Goal: Information Seeking & Learning: Learn about a topic

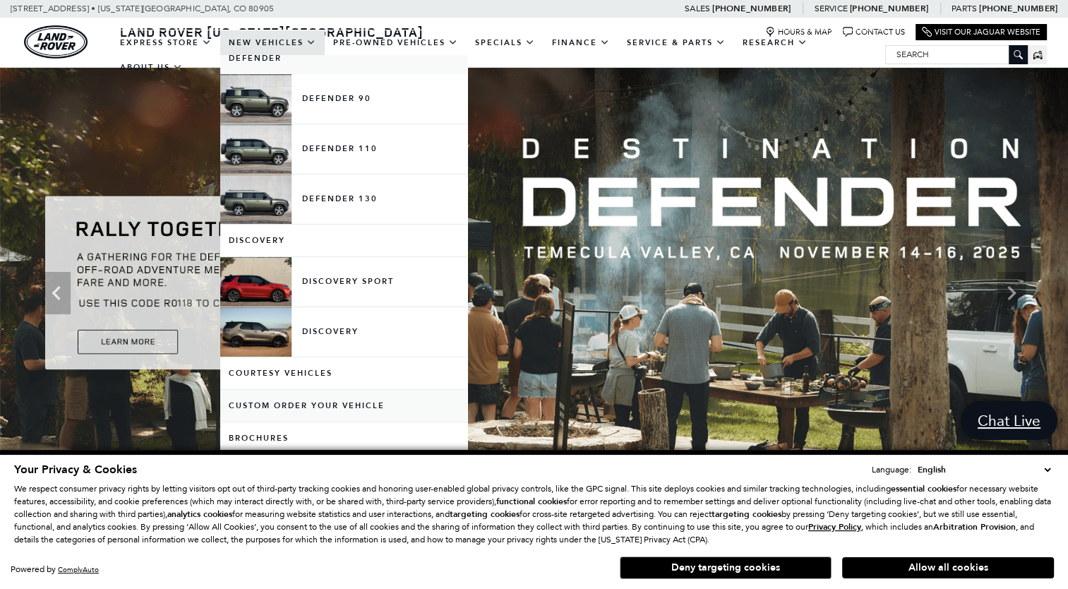
scroll to position [282, 0]
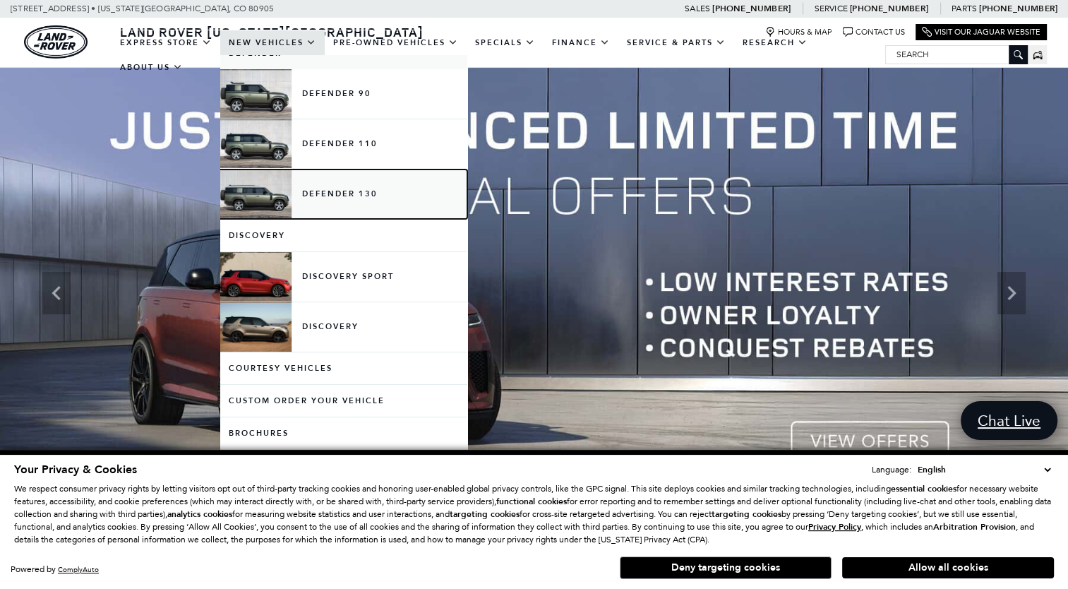
click at [333, 192] on link "Defender 130" at bounding box center [343, 193] width 247 height 49
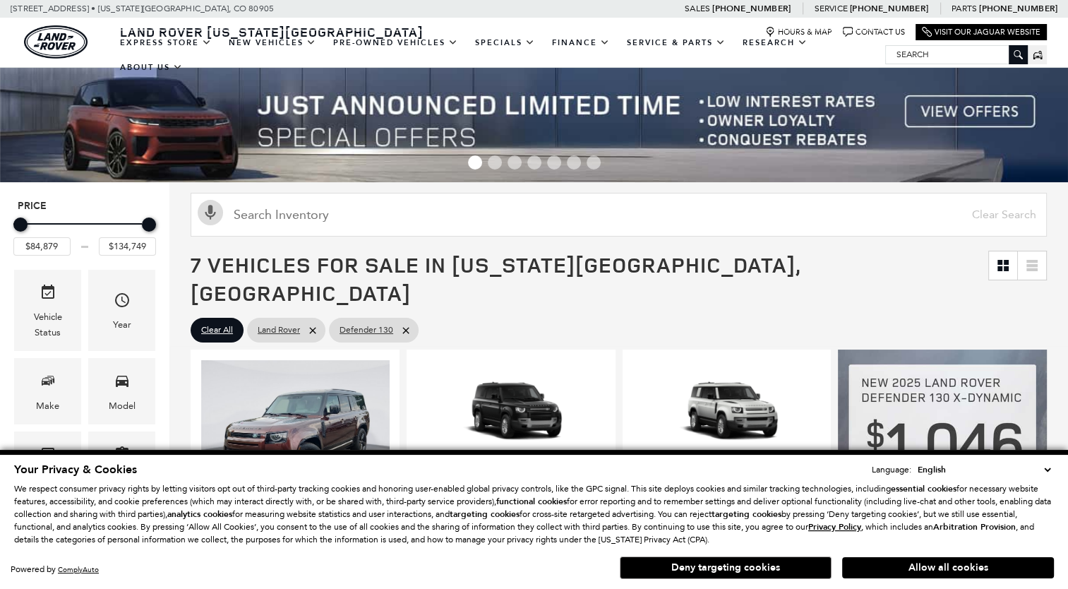
click at [718, 565] on button "Deny targeting cookies" at bounding box center [726, 567] width 212 height 23
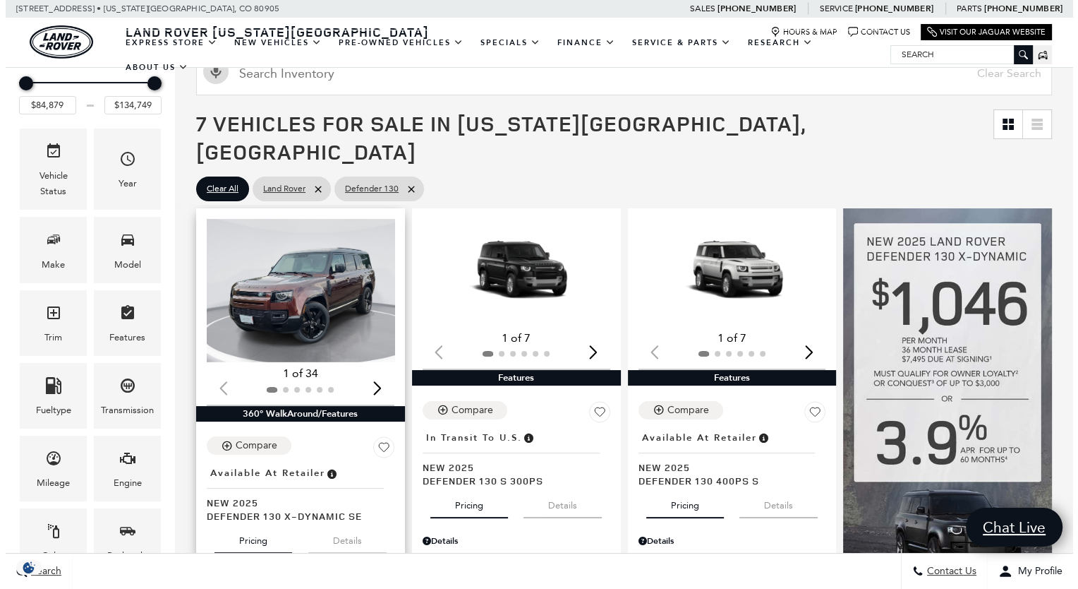
scroll to position [212, 0]
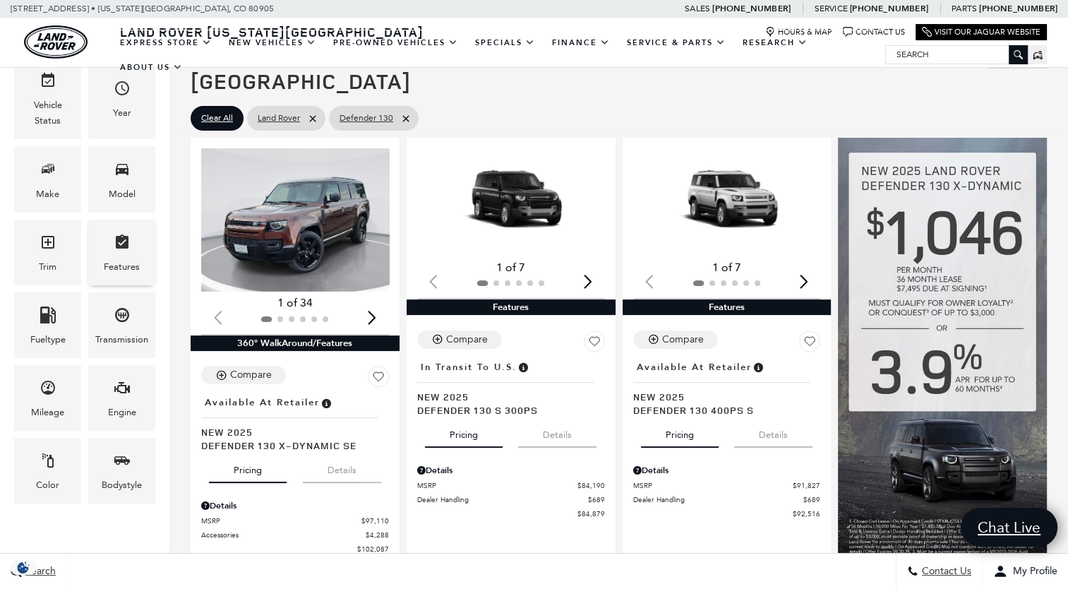
click at [135, 251] on div "Features" at bounding box center [121, 252] width 67 height 66
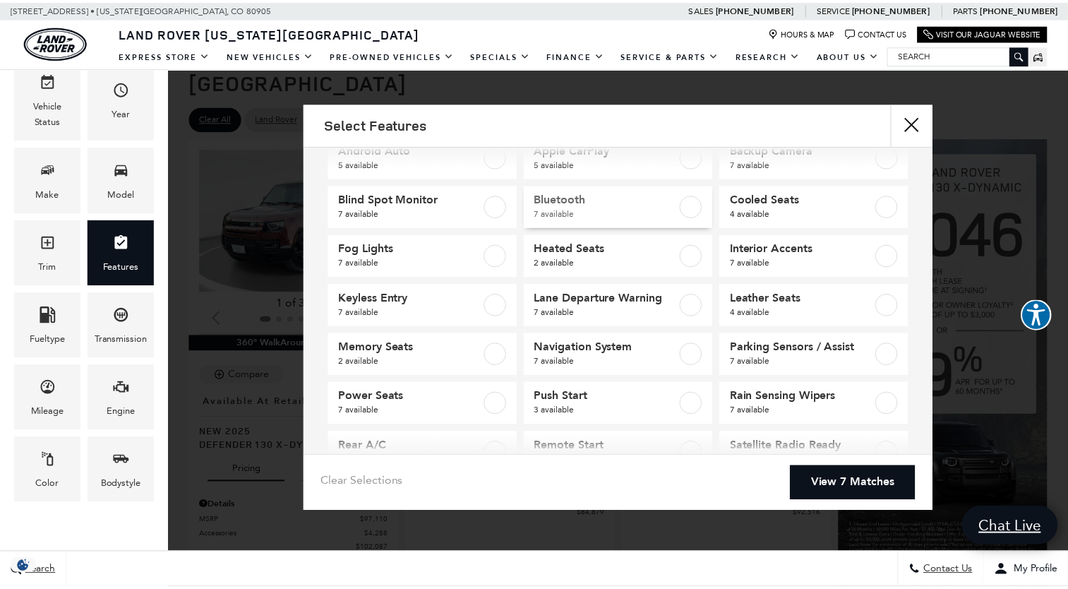
scroll to position [0, 0]
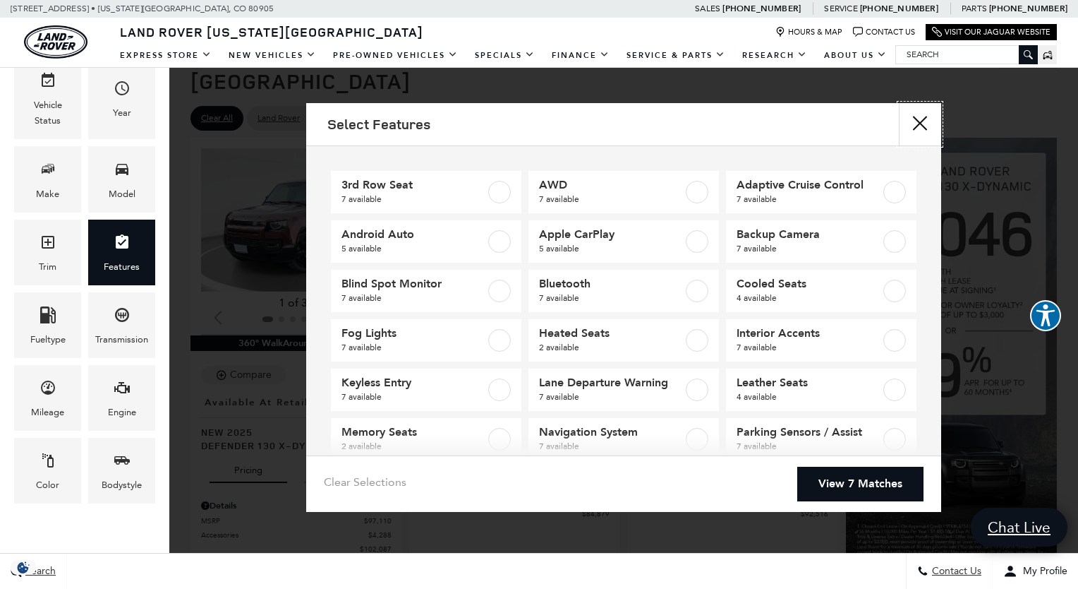
click at [921, 119] on button "close" at bounding box center [920, 124] width 42 height 42
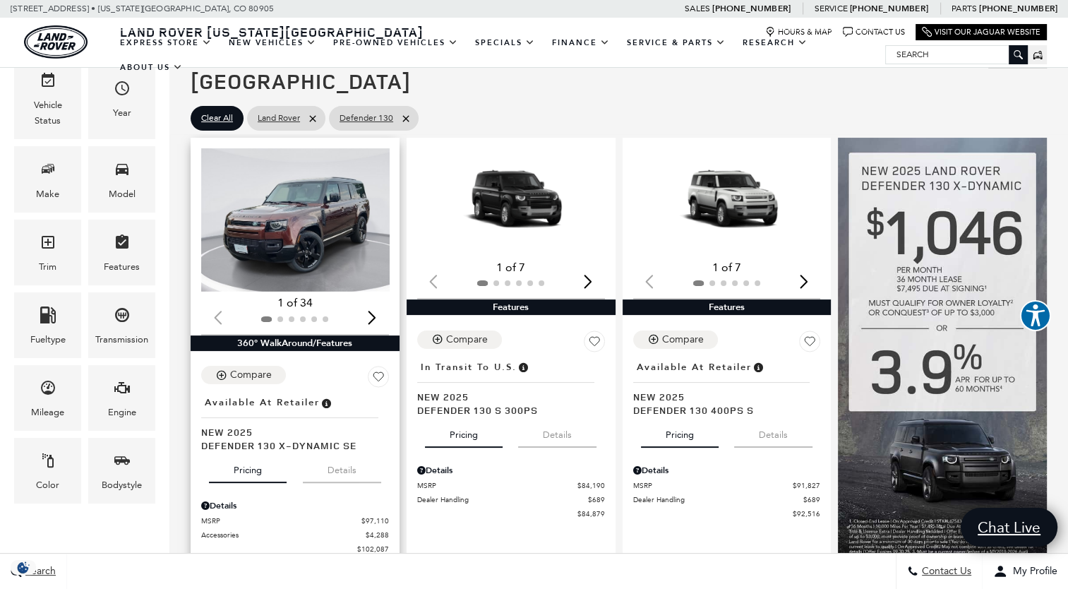
click at [305, 193] on img "1 / 2" at bounding box center [296, 219] width 191 height 143
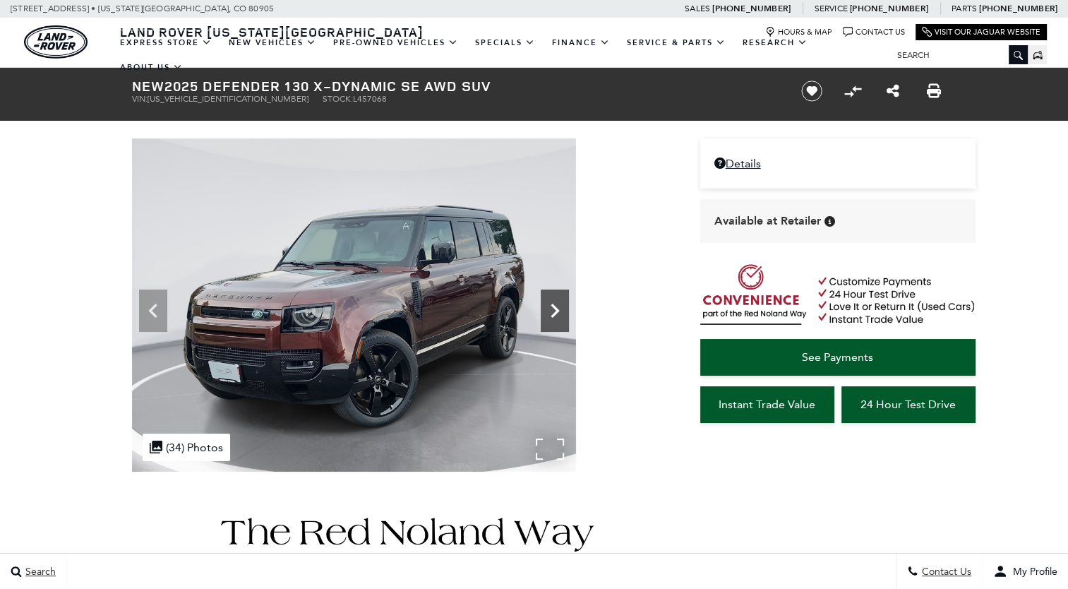
click at [553, 318] on icon at bounding box center [555, 310] width 28 height 28
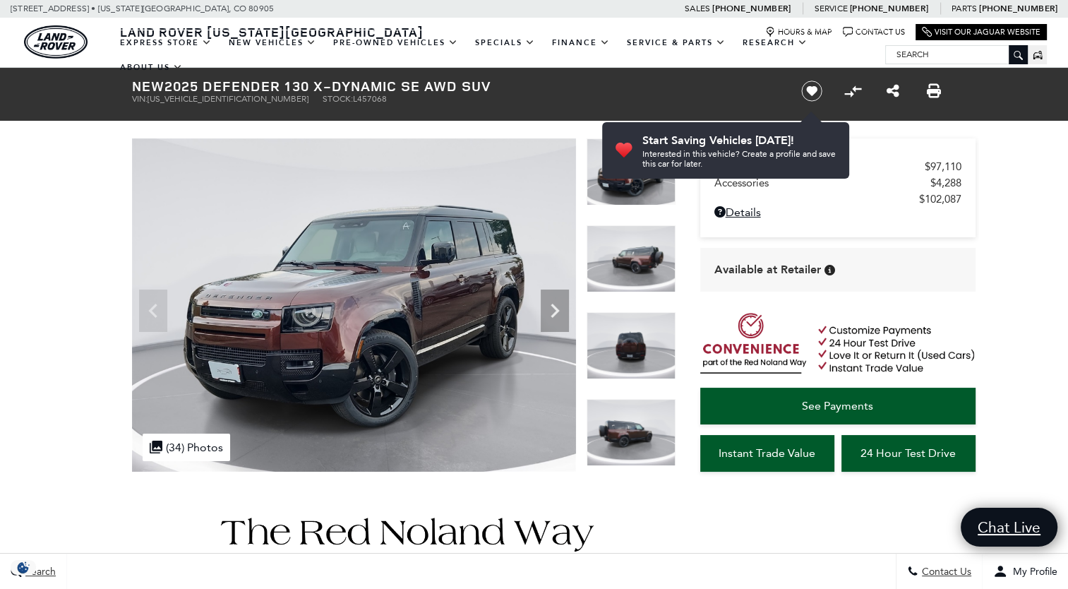
click at [625, 335] on img at bounding box center [630, 345] width 89 height 67
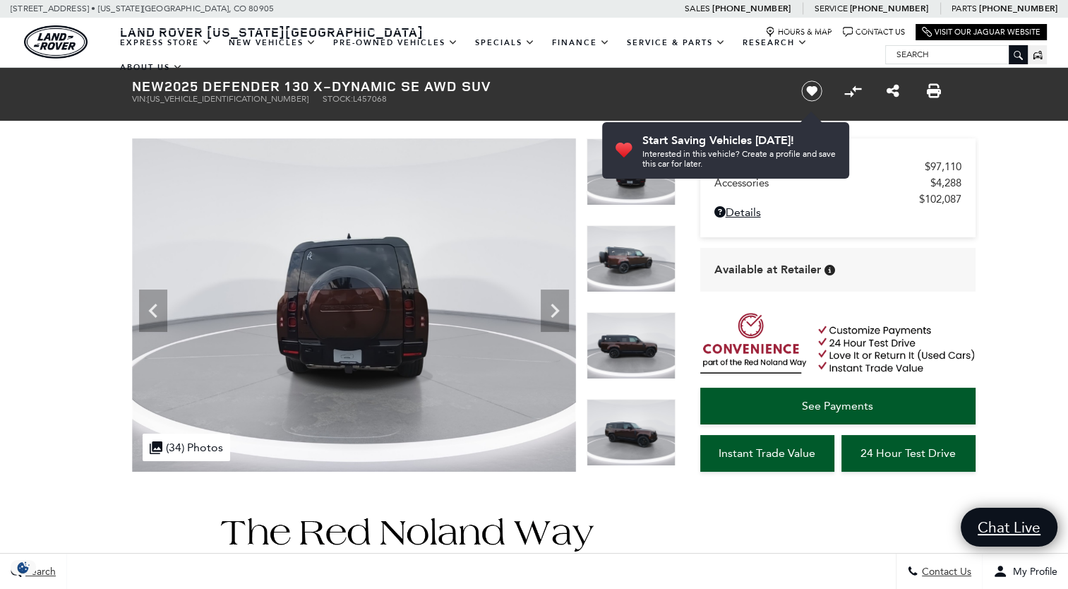
click at [621, 337] on img at bounding box center [630, 345] width 89 height 67
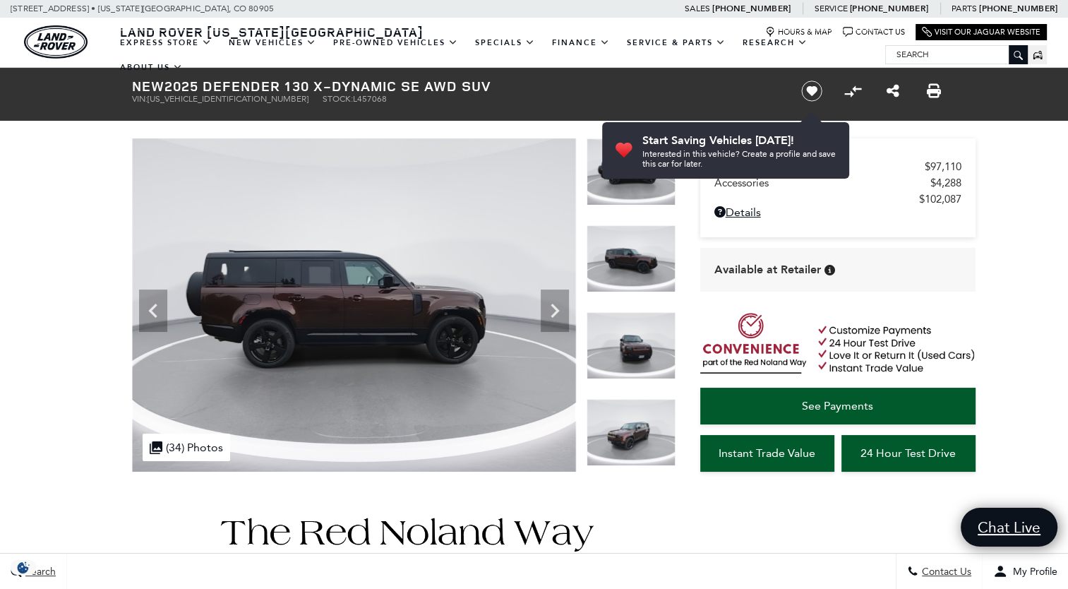
click at [621, 337] on img at bounding box center [630, 345] width 89 height 67
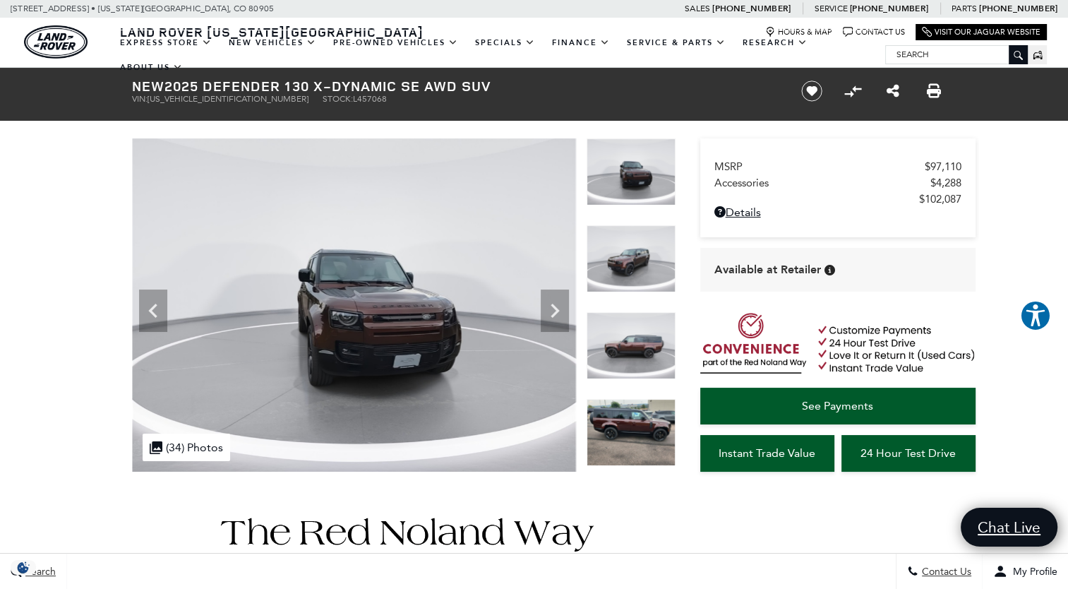
click at [641, 428] on img at bounding box center [630, 432] width 89 height 67
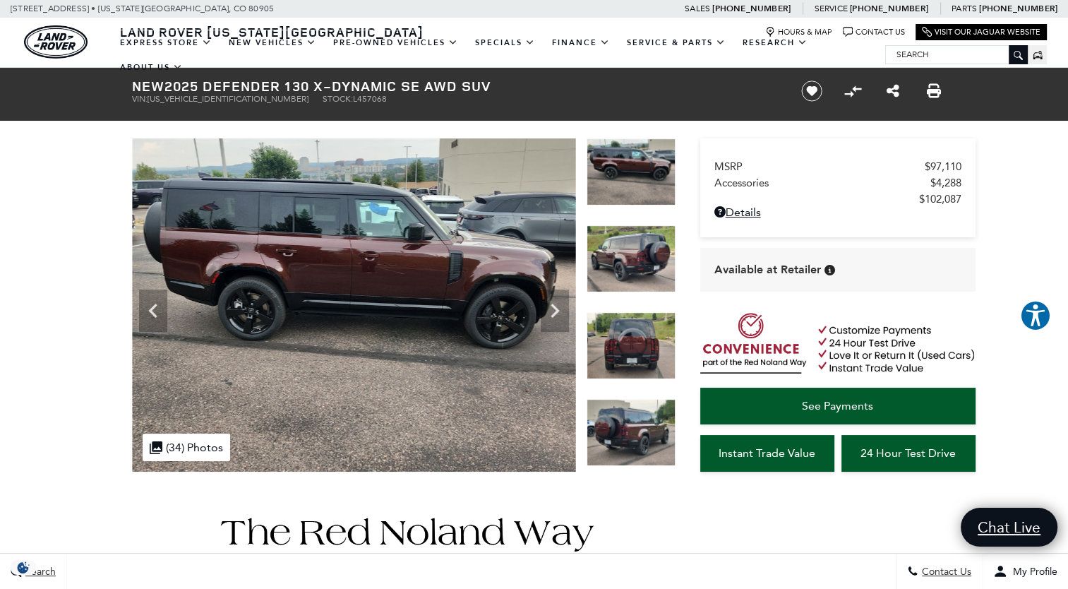
click at [643, 421] on img at bounding box center [630, 432] width 89 height 67
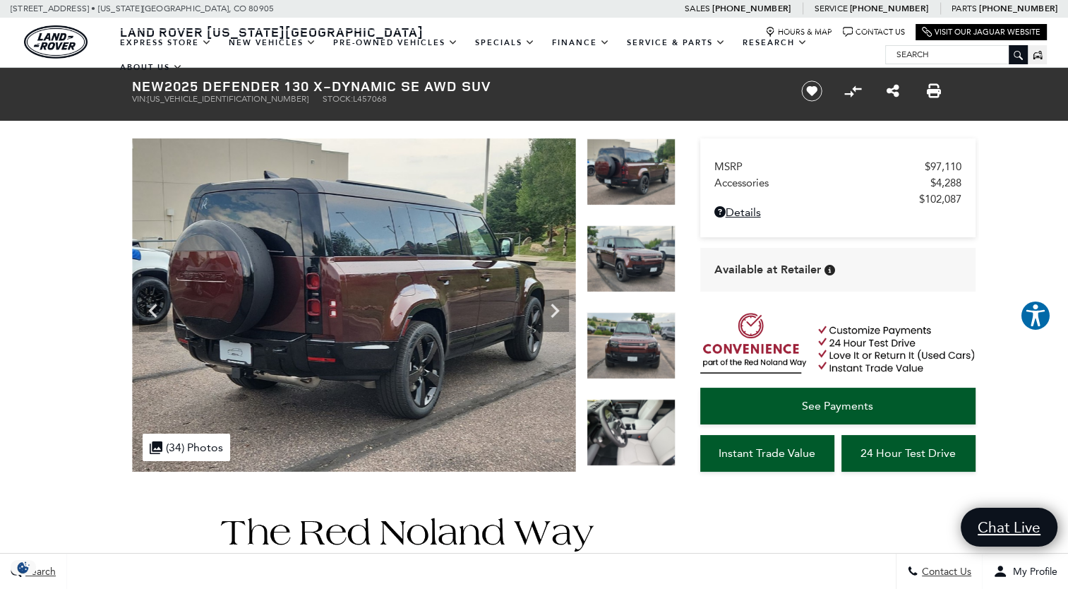
click at [643, 421] on img at bounding box center [630, 432] width 89 height 67
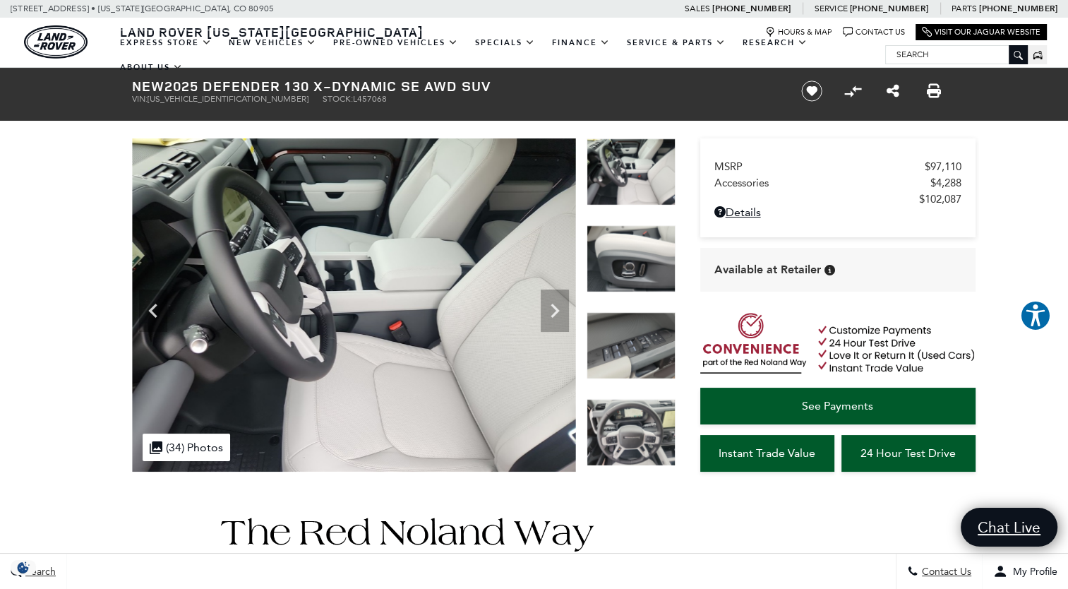
click at [643, 421] on img at bounding box center [630, 432] width 89 height 67
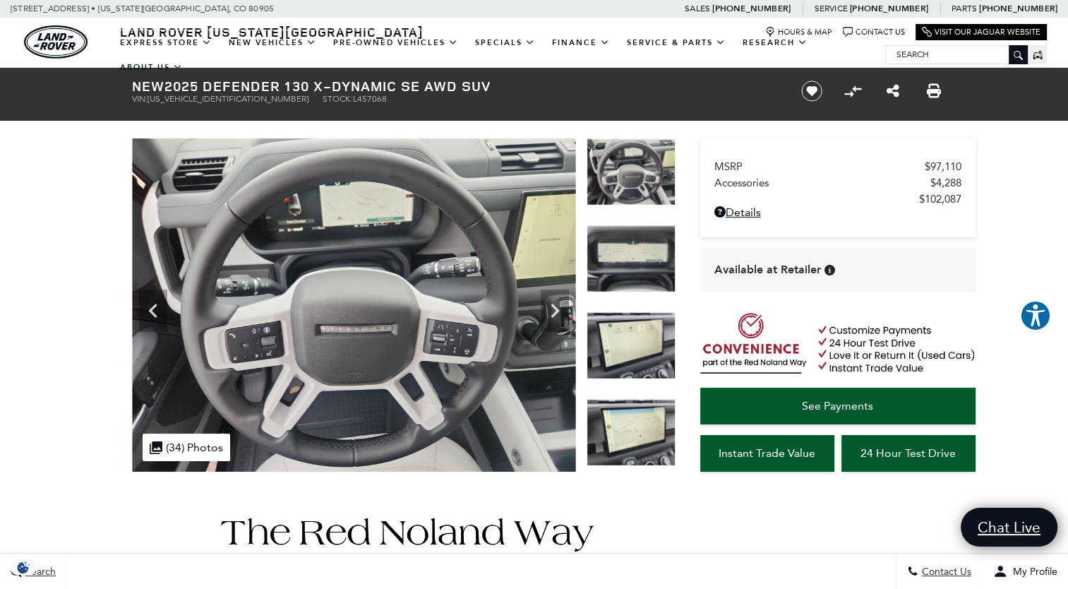
click at [643, 421] on img at bounding box center [630, 432] width 89 height 67
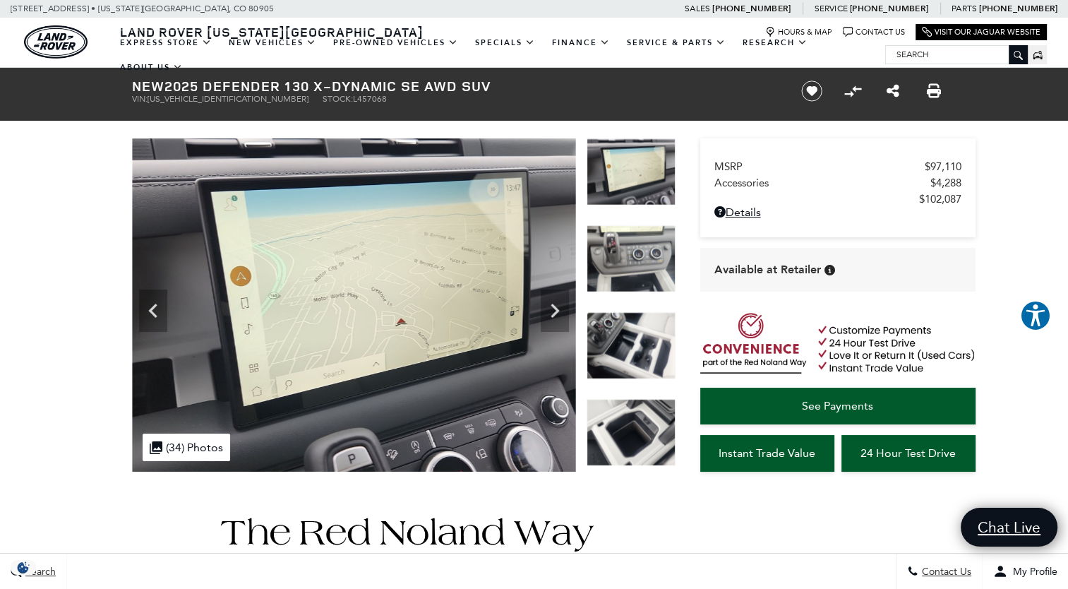
click at [643, 421] on img at bounding box center [630, 432] width 89 height 67
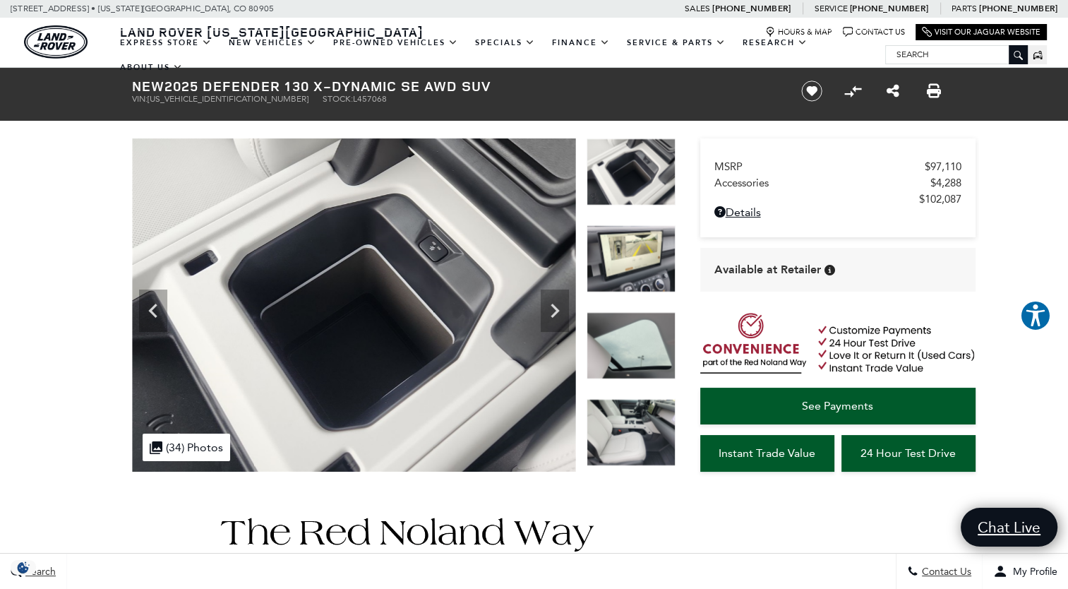
click at [643, 421] on img at bounding box center [630, 432] width 89 height 67
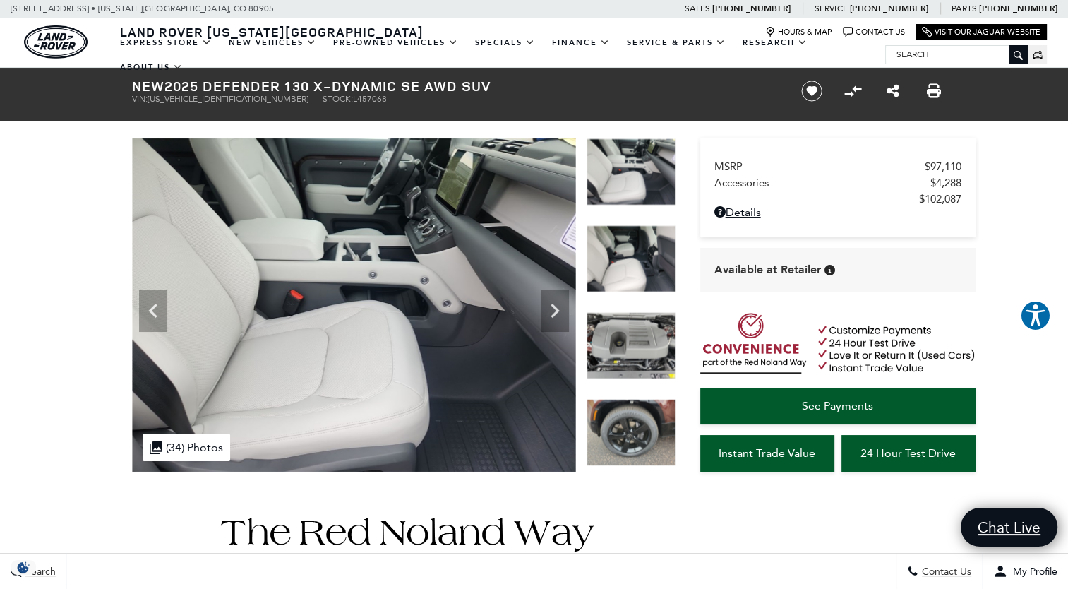
click at [613, 253] on img at bounding box center [630, 258] width 89 height 67
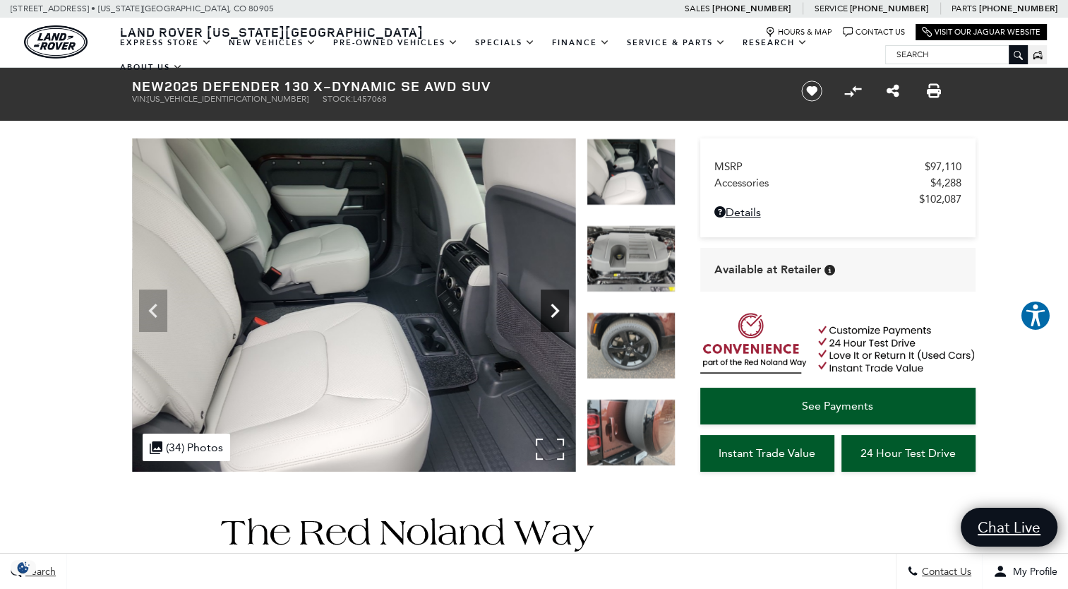
click at [548, 298] on icon "Next" at bounding box center [555, 310] width 28 height 28
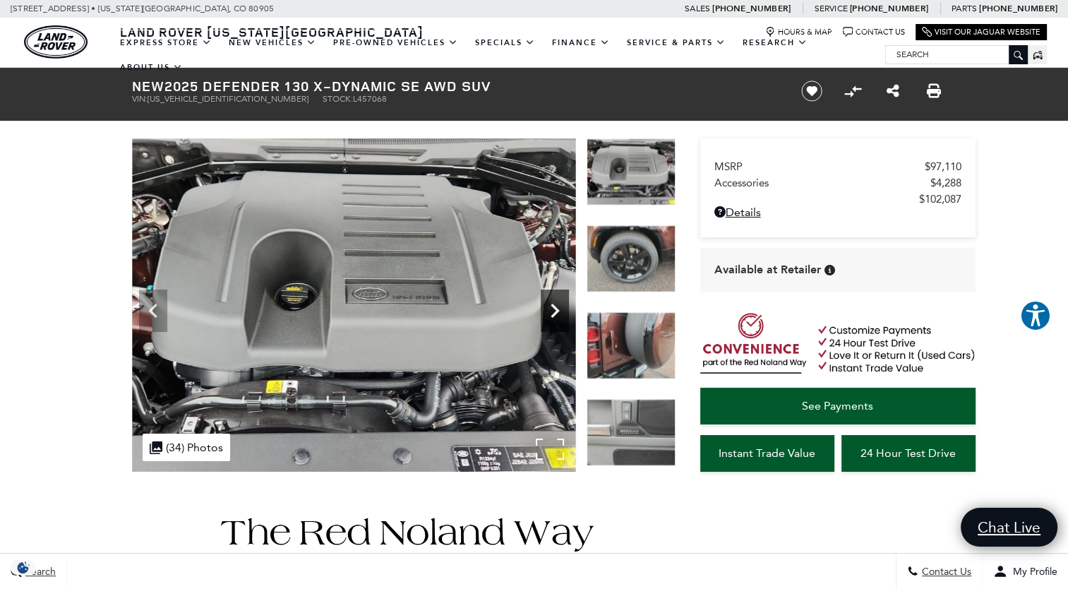
click at [549, 299] on icon "Next" at bounding box center [555, 310] width 28 height 28
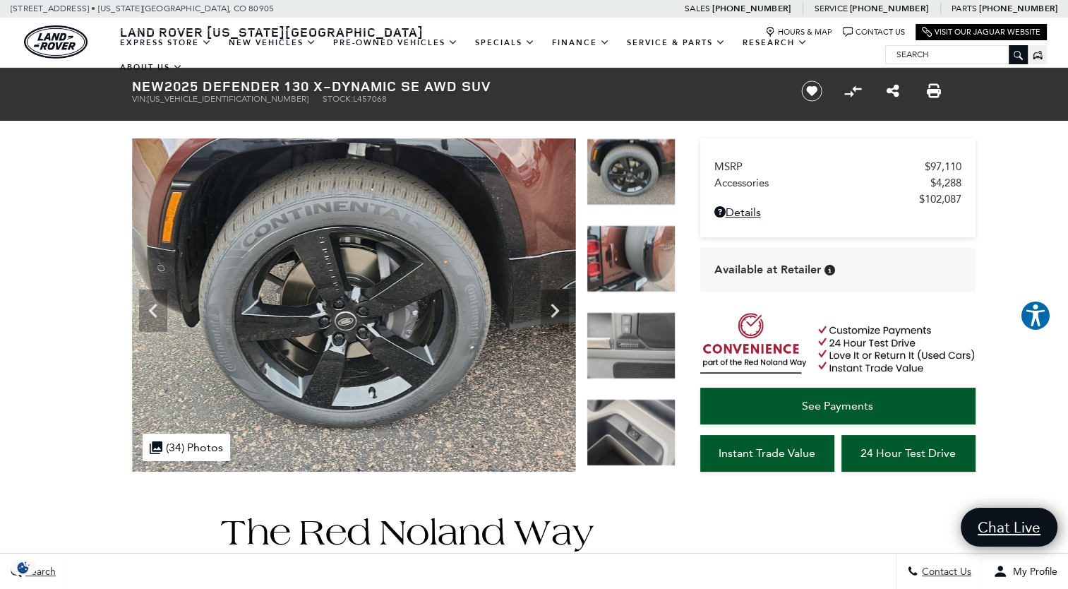
click at [614, 323] on img at bounding box center [630, 345] width 89 height 67
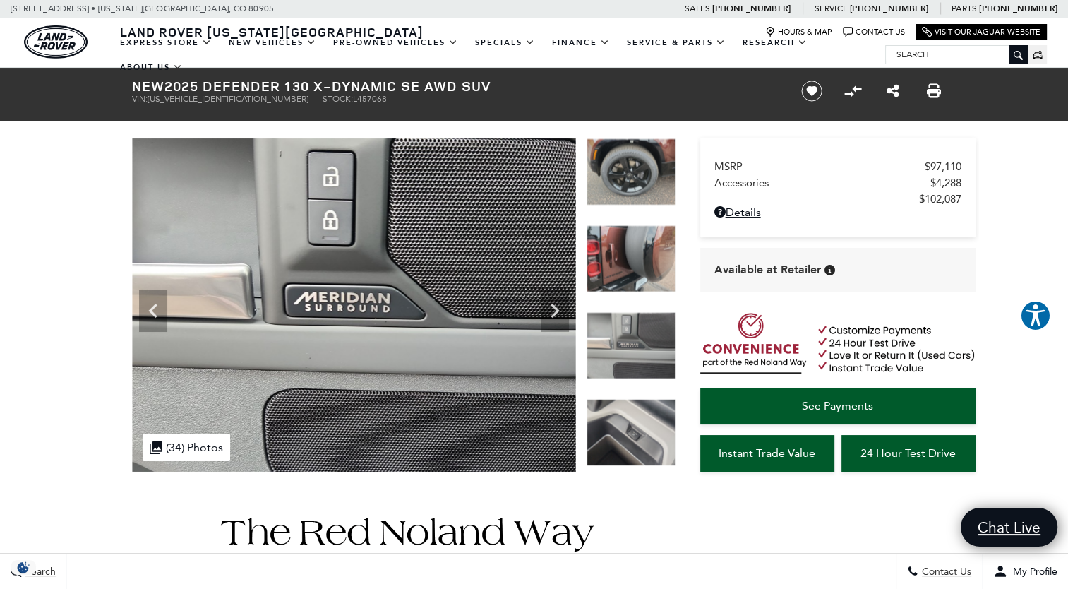
click at [632, 419] on img at bounding box center [630, 432] width 89 height 67
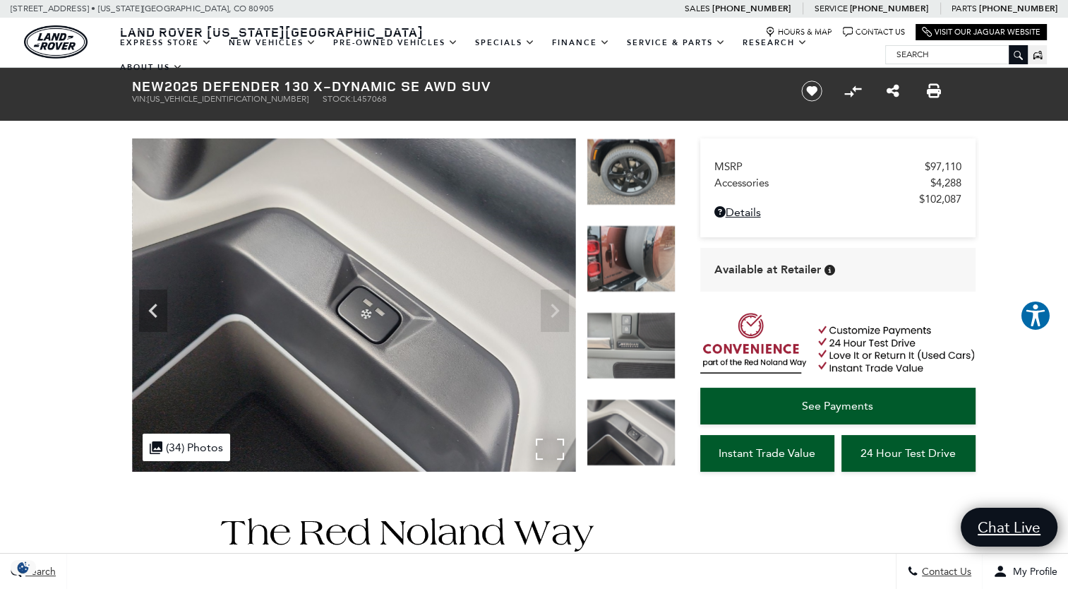
click at [562, 312] on img at bounding box center [354, 304] width 444 height 333
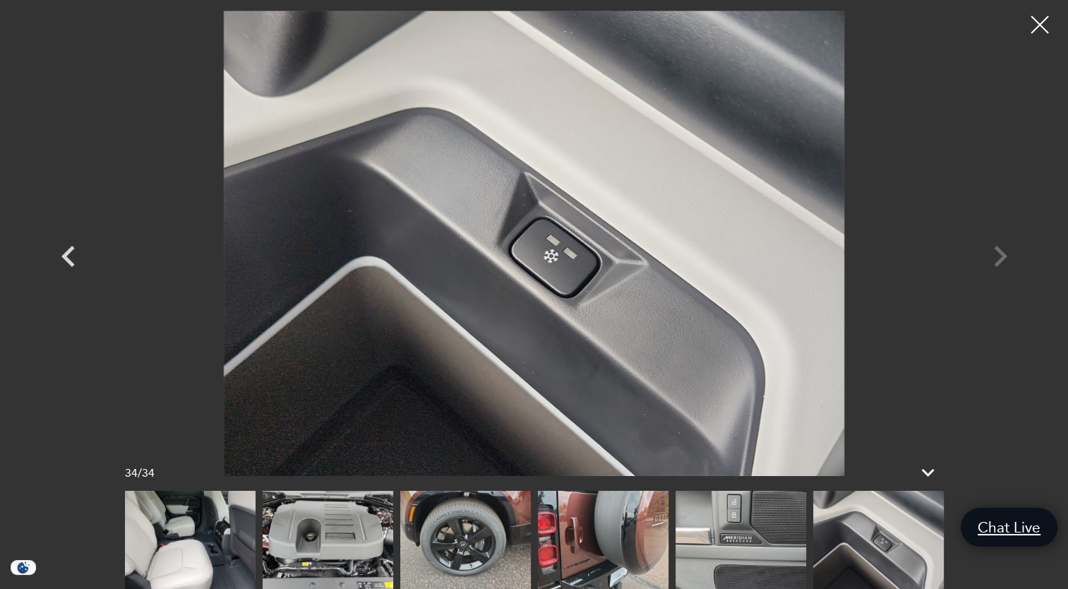
click at [1037, 20] on div at bounding box center [1039, 24] width 35 height 35
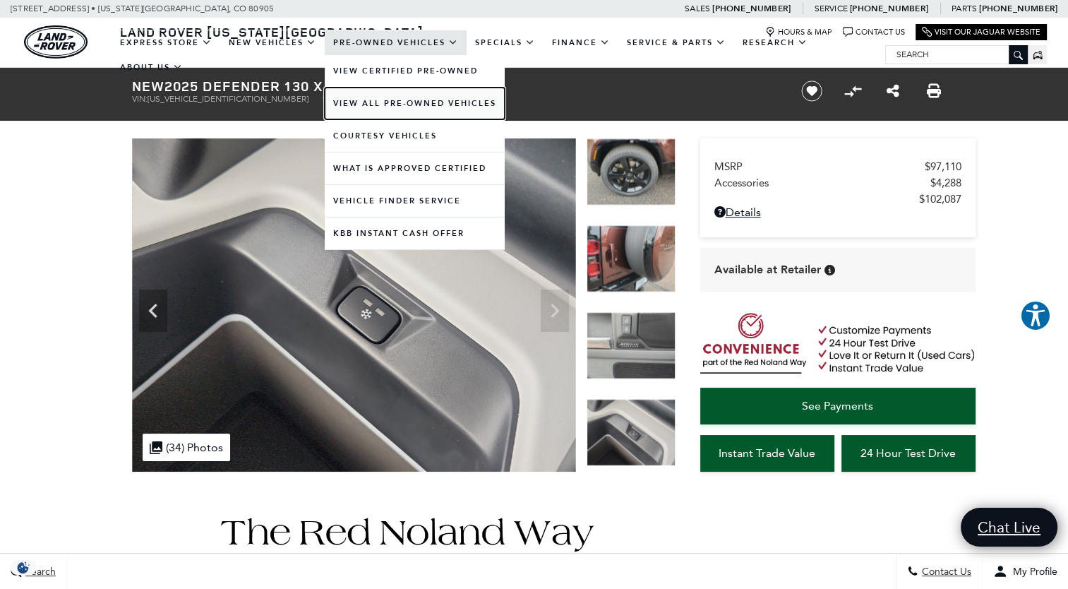
click at [402, 101] on link "View All Pre-Owned Vehicles" at bounding box center [415, 104] width 180 height 32
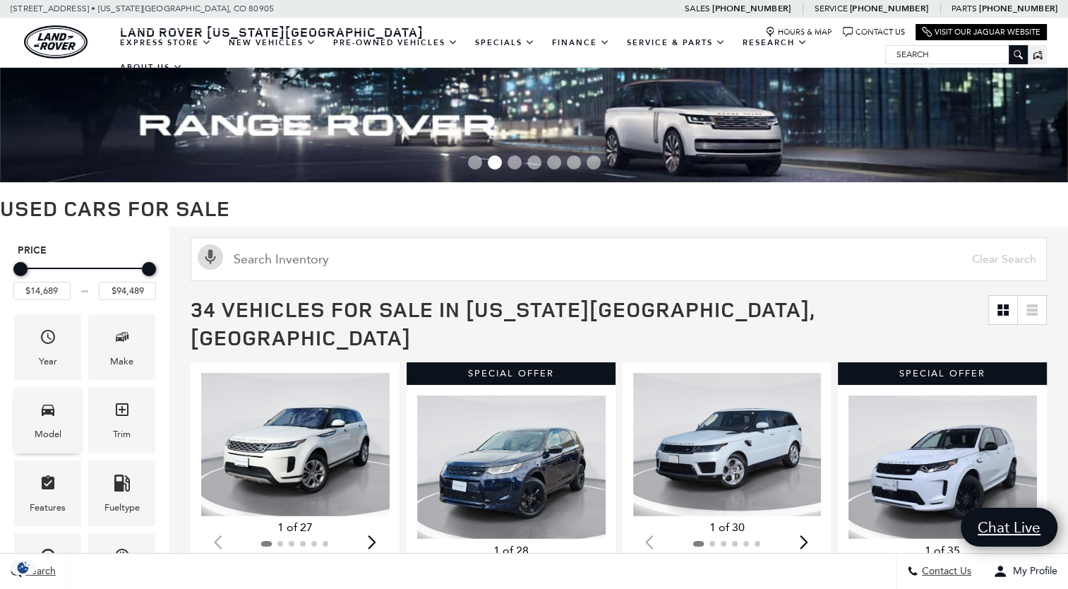
click at [60, 409] on div "Model" at bounding box center [47, 420] width 67 height 66
